Goal: Ask a question: Seek information or help from site administrators or community

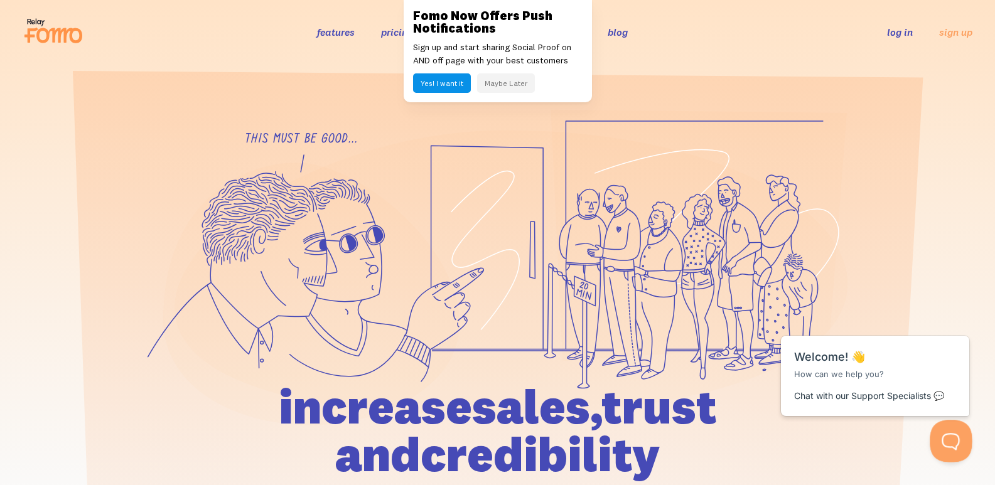
click at [954, 449] on button "Open Beacon popover" at bounding box center [949, 439] width 38 height 38
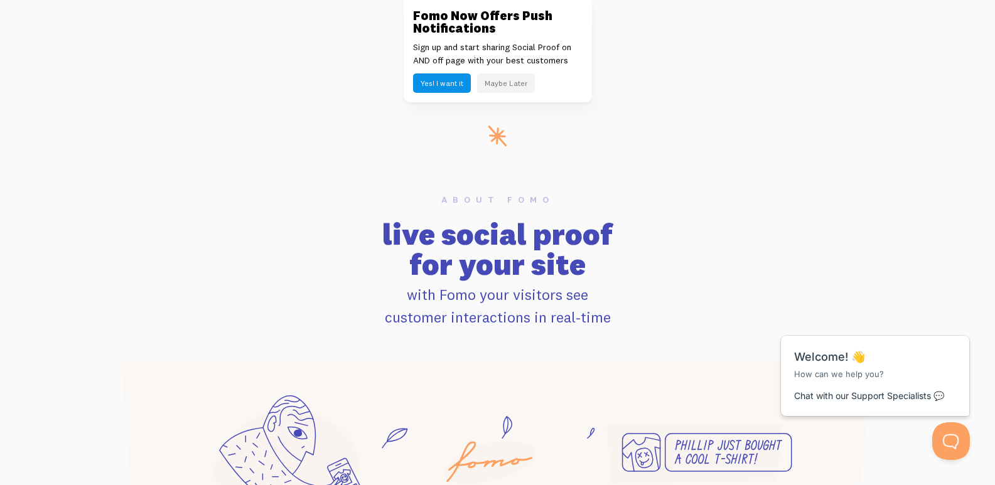
click at [501, 70] on div "Fomo Now Offers Push Notifications Sign up and start sharing Social Proof on AN…" at bounding box center [498, 51] width 188 height 102
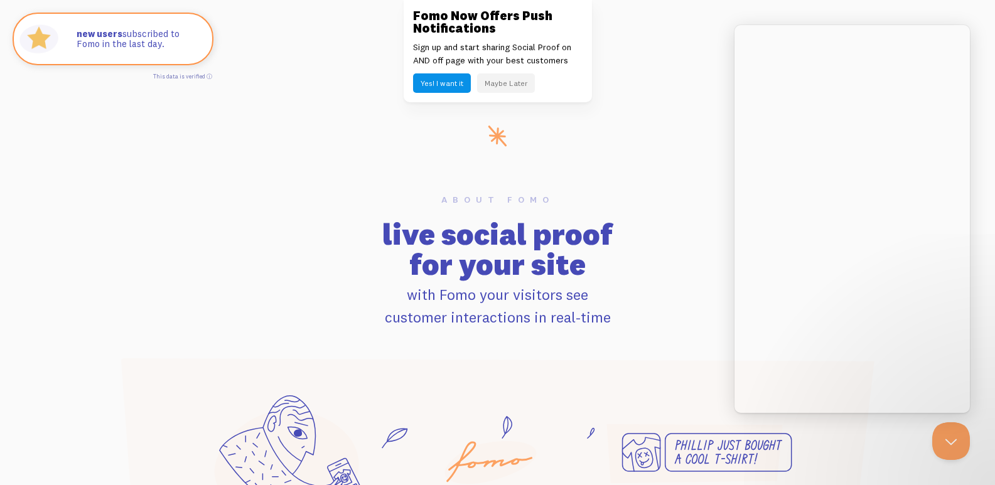
click at [506, 83] on button "Maybe Later" at bounding box center [506, 82] width 58 height 19
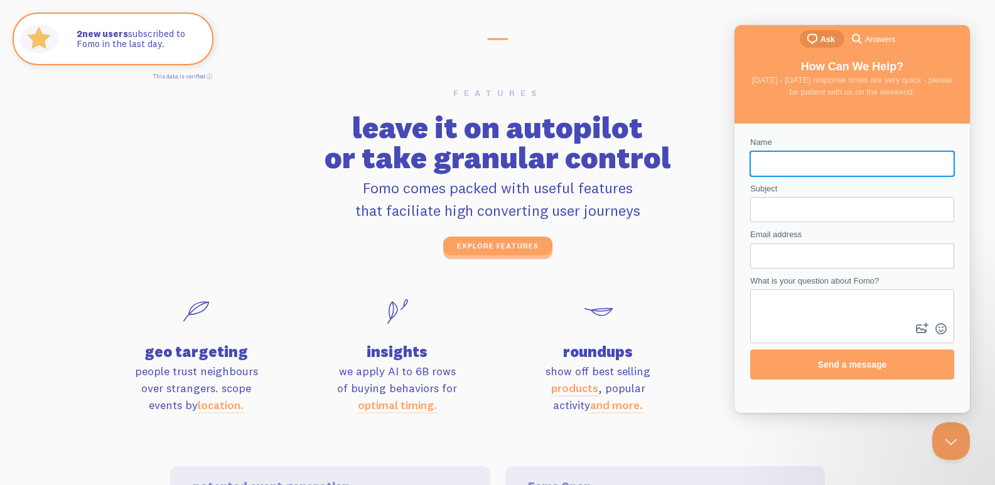
scroll to position [4018, 0]
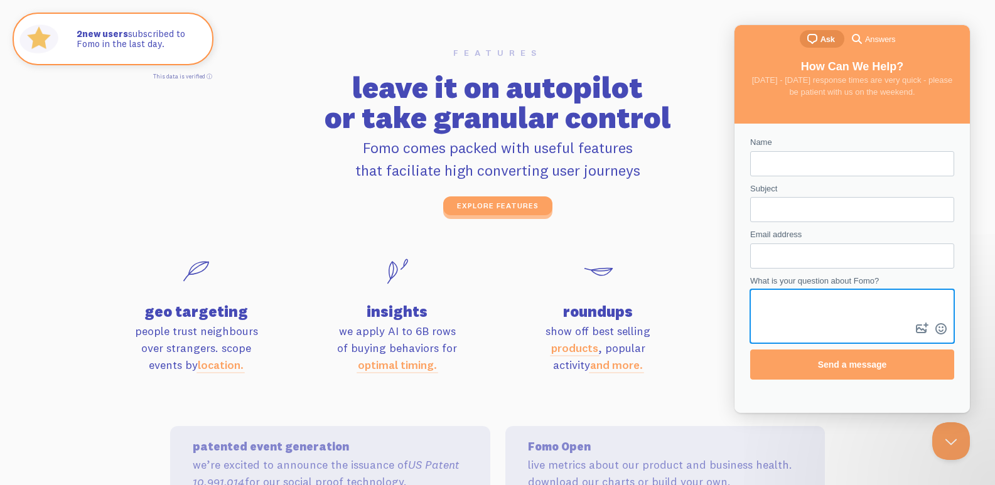
click at [772, 309] on textarea "What is your question about Fomo?" at bounding box center [852, 306] width 202 height 30
paste textarea "Wikipedia is considered to be the World’s most significant tool for reference m…"
type textarea "Wikipedia is considered to be the World’s most significant tool for reference m…"
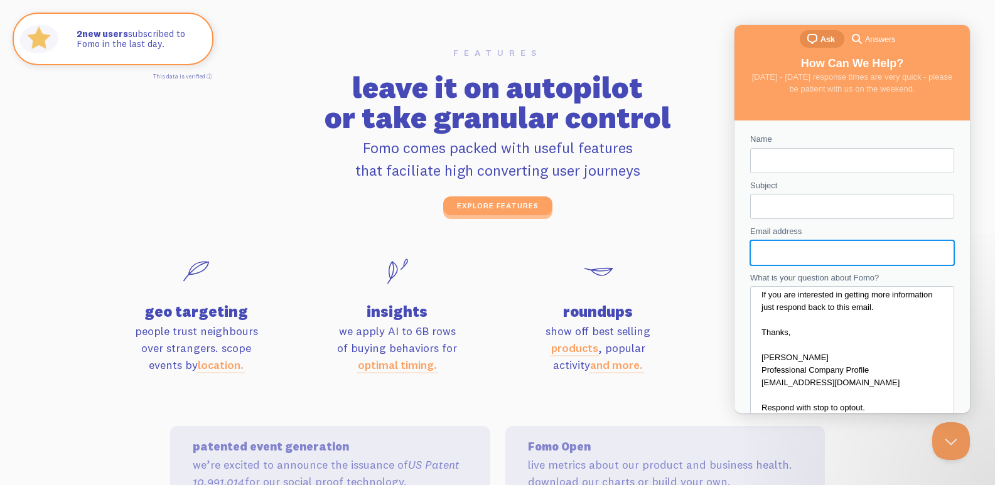
click at [801, 250] on input "Email address" at bounding box center [852, 253] width 184 height 23
type input "[PERSON_NAME][EMAIL_ADDRESS][DOMAIN_NAME]"
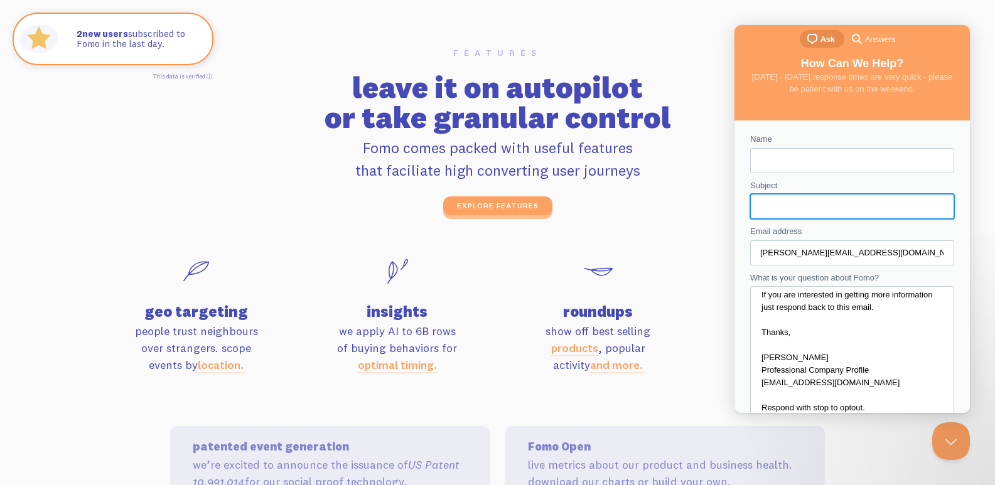
drag, startPoint x: 806, startPoint y: 202, endPoint x: 821, endPoint y: 227, distance: 29.5
click at [810, 207] on input "Subject" at bounding box center [852, 206] width 184 height 23
click at [827, 230] on div "Email address [PERSON_NAME][EMAIL_ADDRESS][DOMAIN_NAME]" at bounding box center [852, 245] width 204 height 40
drag, startPoint x: 795, startPoint y: 172, endPoint x: 829, endPoint y: 181, distance: 35.2
click at [797, 175] on form "Name Subject Email address [EMAIL_ADDRESS][DOMAIN_NAME] What is your question a…" at bounding box center [852, 303] width 204 height 340
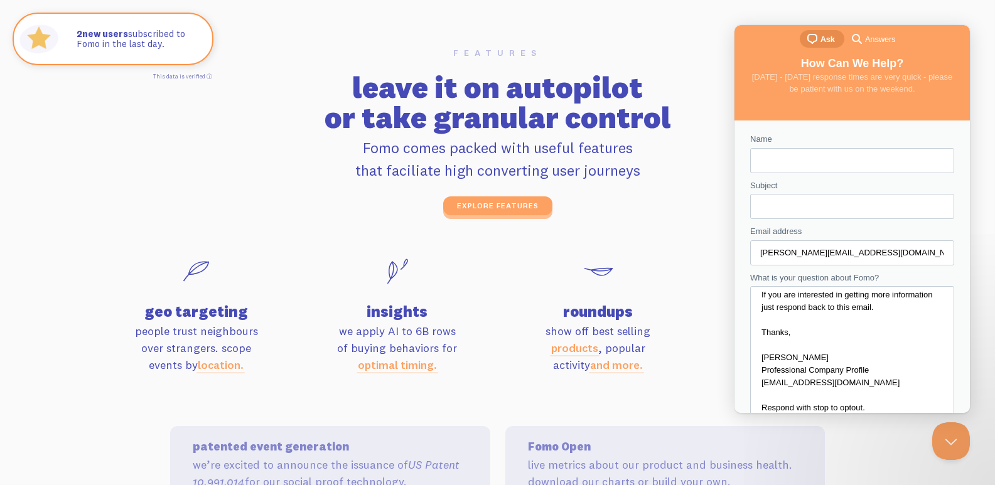
click at [830, 173] on form "Name Subject Email address [EMAIL_ADDRESS][DOMAIN_NAME] What is your question a…" at bounding box center [852, 303] width 204 height 340
type input "[PERSON_NAME]"
click at [773, 203] on input "Subject" at bounding box center [852, 206] width 184 height 23
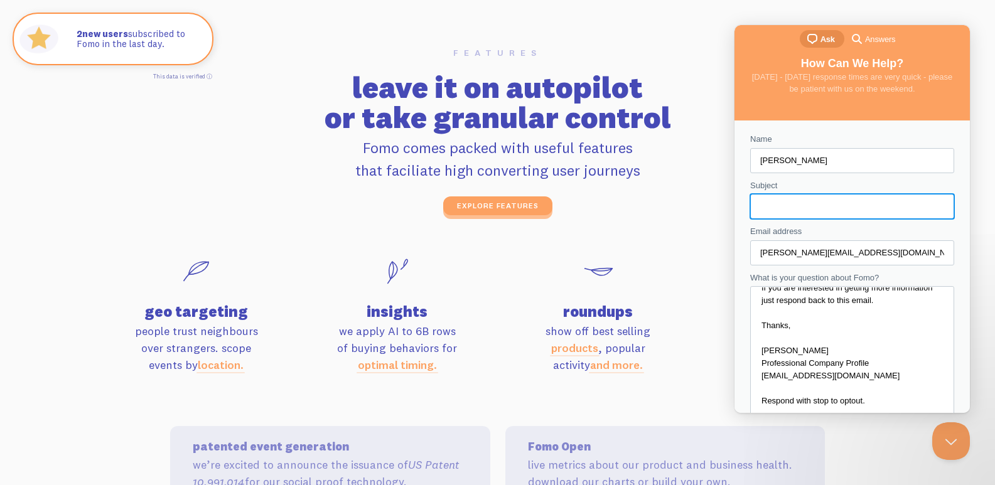
scroll to position [128, 0]
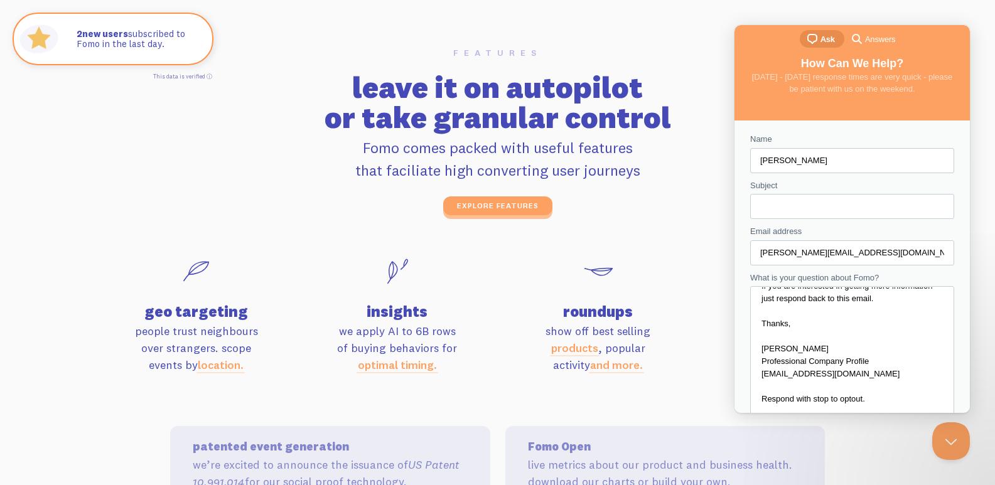
drag, startPoint x: 437, startPoint y: 193, endPoint x: 555, endPoint y: 204, distance: 118.6
click at [446, 193] on div "features leave it on autopilot or take granular control Fomo comes packed with …" at bounding box center [498, 131] width 716 height 167
click at [815, 205] on input "Subject" at bounding box center [852, 206] width 184 height 23
paste input "Get A Wikipedia Page For Yourself Or For Your Company."
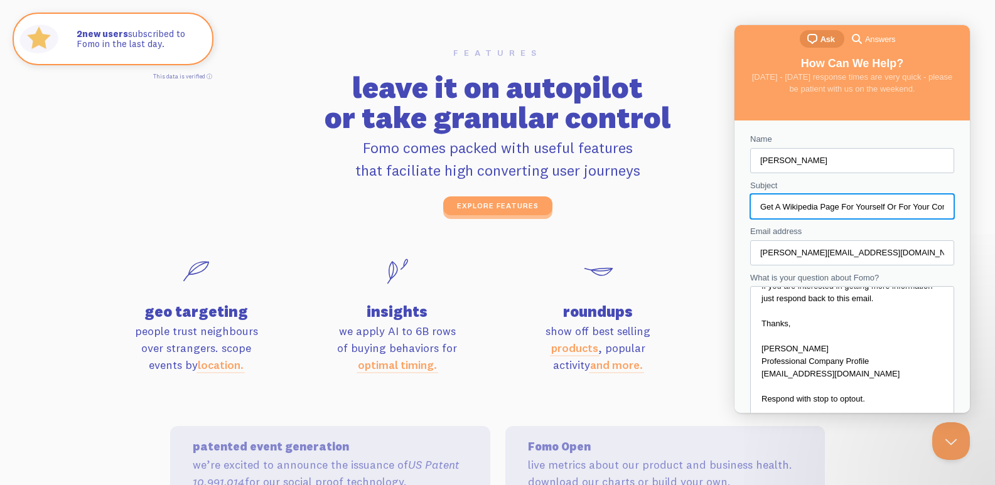
scroll to position [0, 29]
type input "Get A Wikipedia Page For Yourself Or For Your Company."
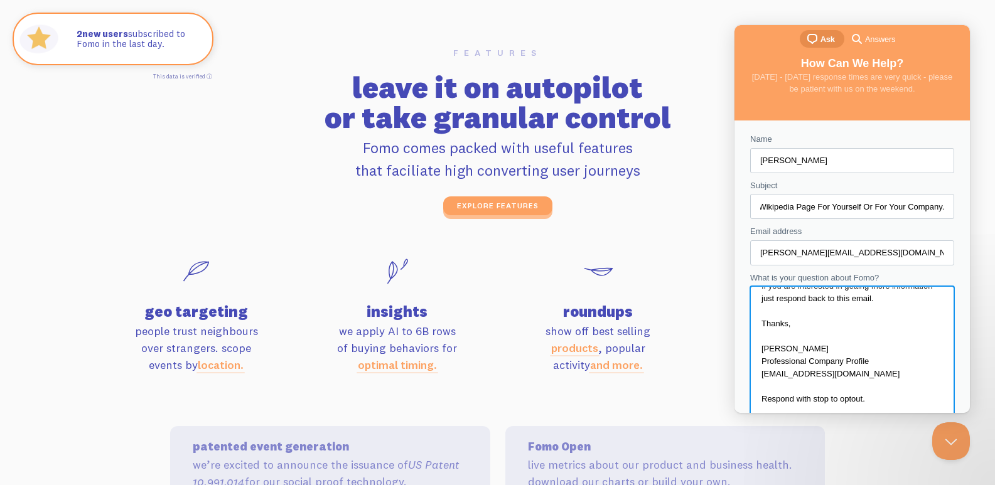
scroll to position [0, 0]
click at [788, 316] on textarea "Wikipedia is considered to be the World’s most significant tool for reference m…" at bounding box center [852, 351] width 202 height 126
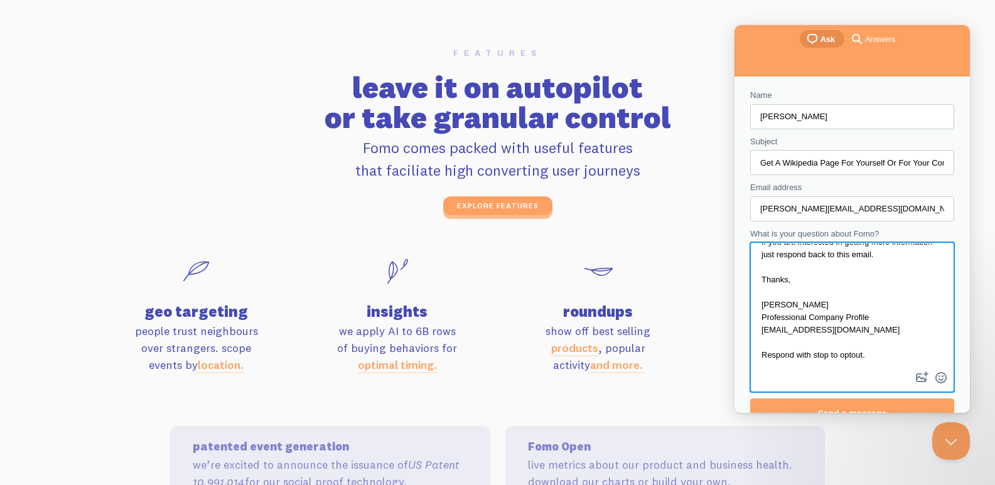
scroll to position [69, 0]
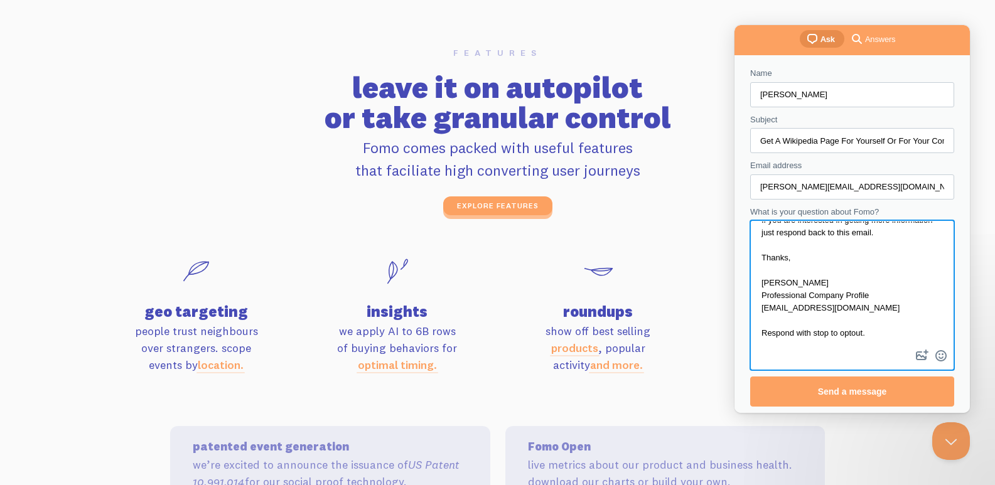
click at [798, 362] on div "Contact form" at bounding box center [852, 295] width 204 height 150
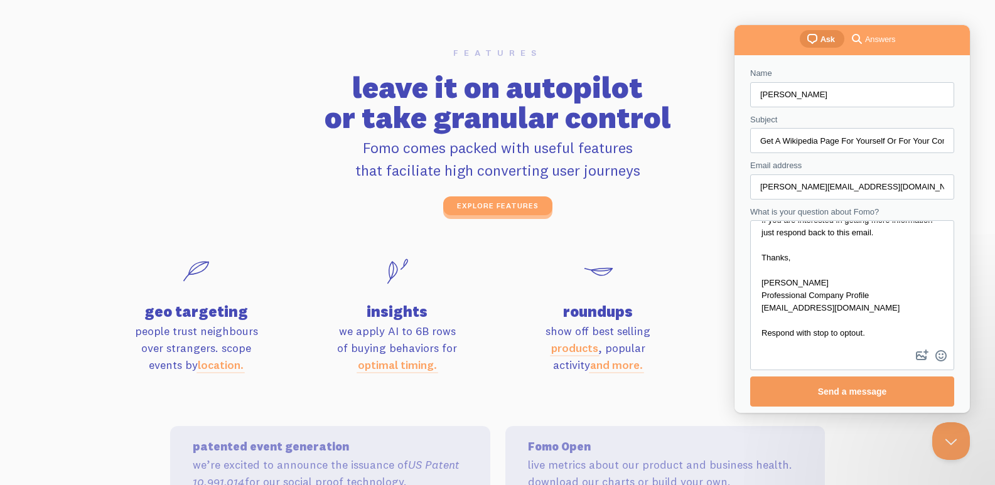
click at [787, 382] on form "Name [PERSON_NAME] Subject Get A Wikipedia Page For Yourself Or For Your Compan…" at bounding box center [852, 237] width 204 height 340
click at [787, 382] on span "Send a message" at bounding box center [852, 391] width 176 height 29
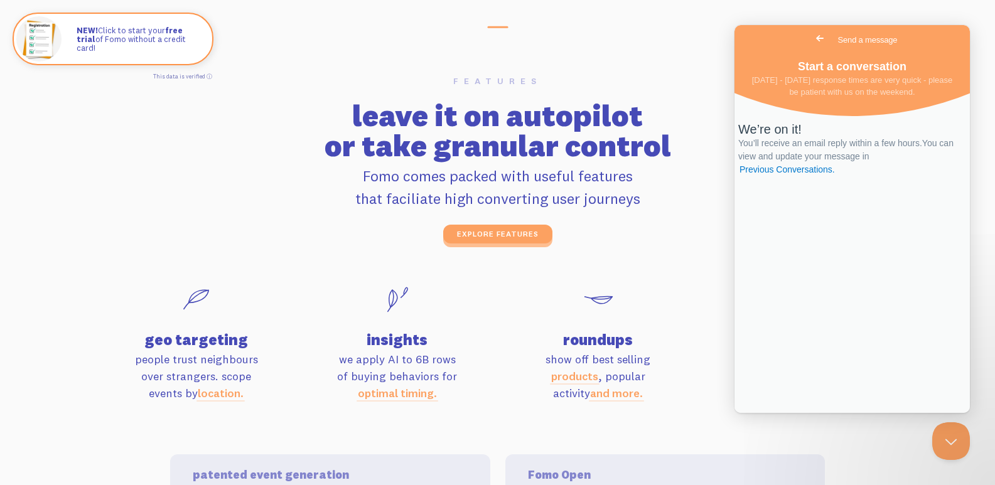
scroll to position [3892, 0]
